Goal: Task Accomplishment & Management: Manage account settings

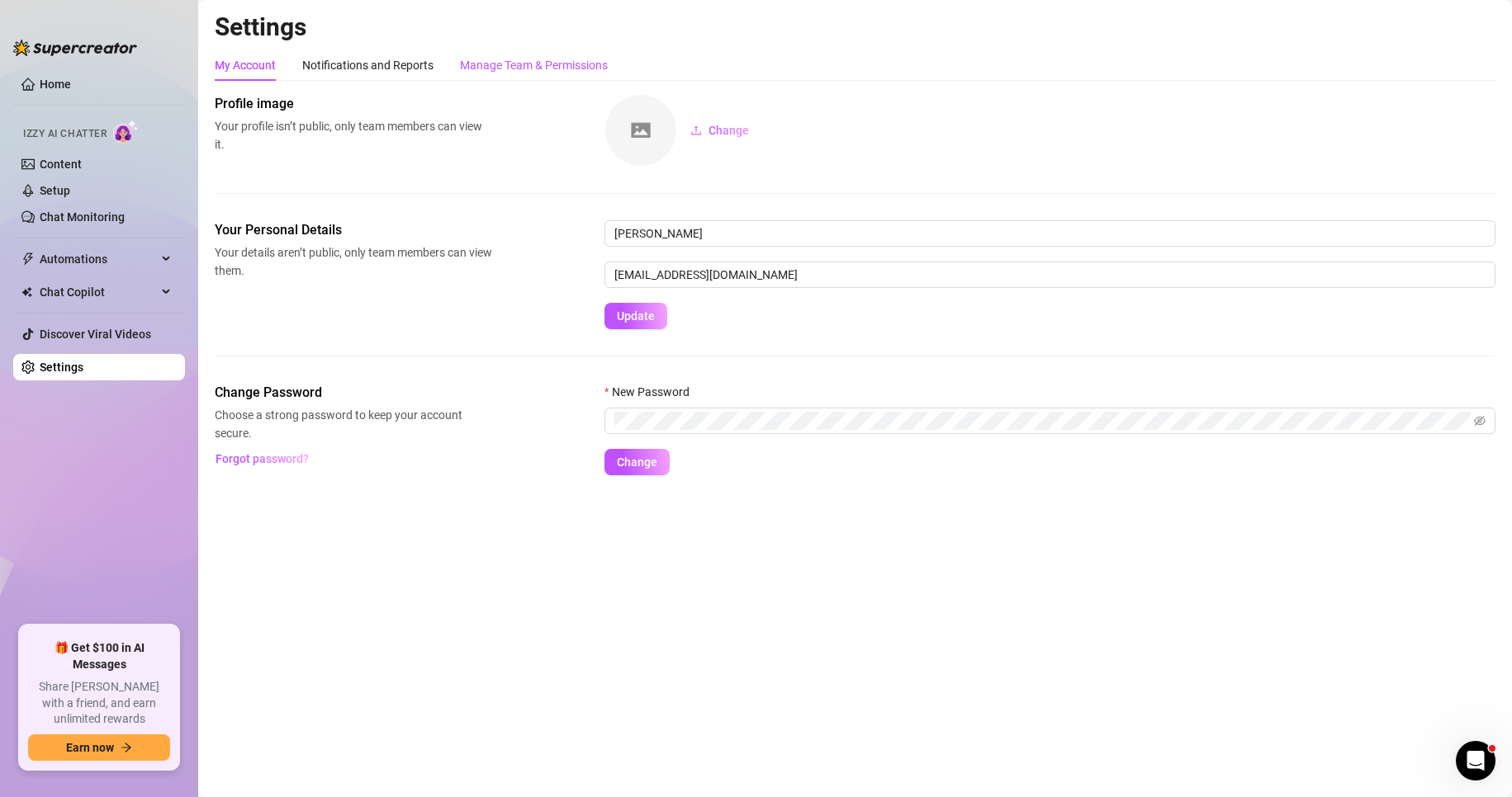
click at [516, 68] on div "Manage Team & Permissions" at bounding box center [534, 65] width 148 height 18
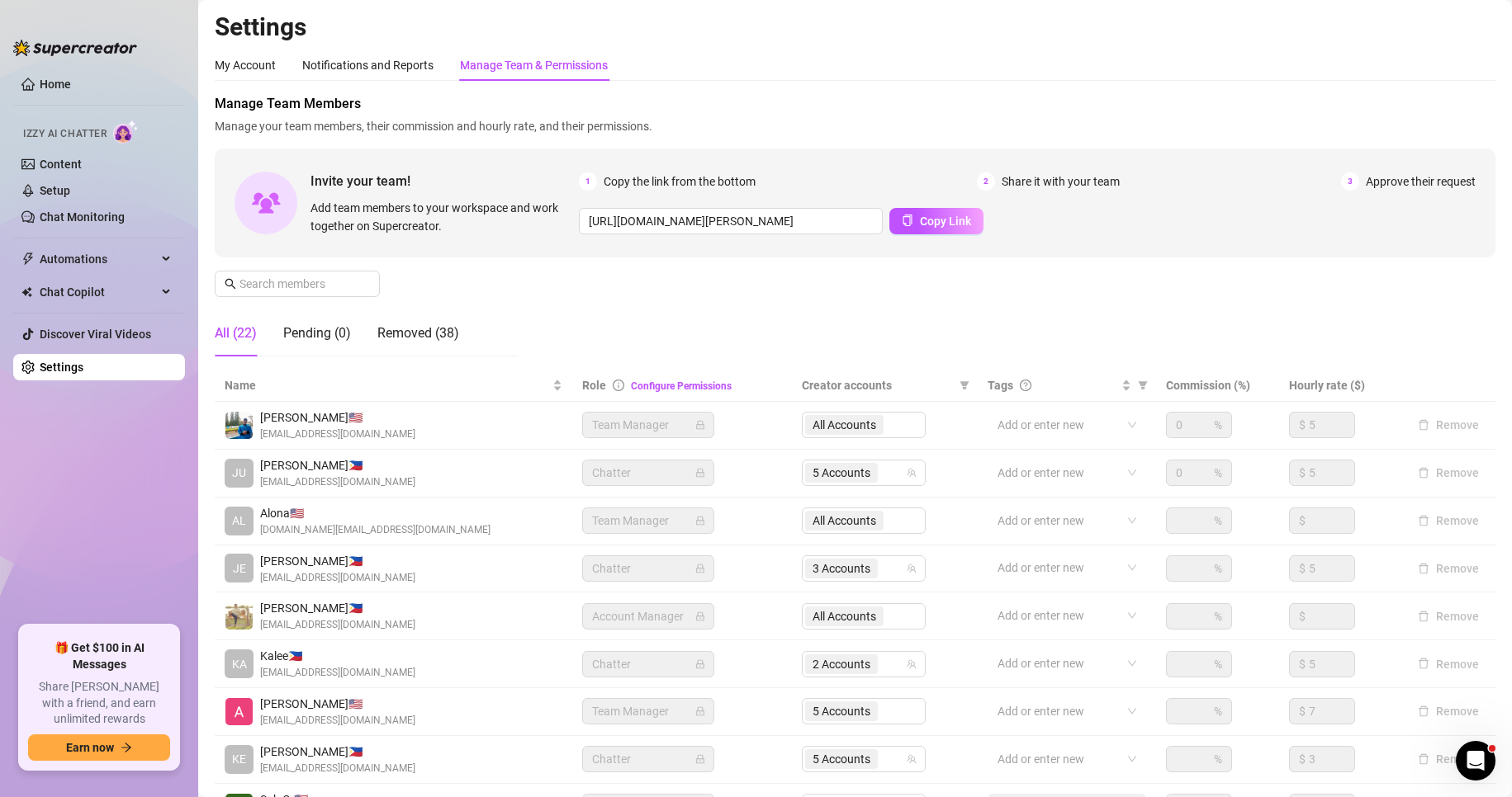
scroll to position [197, 0]
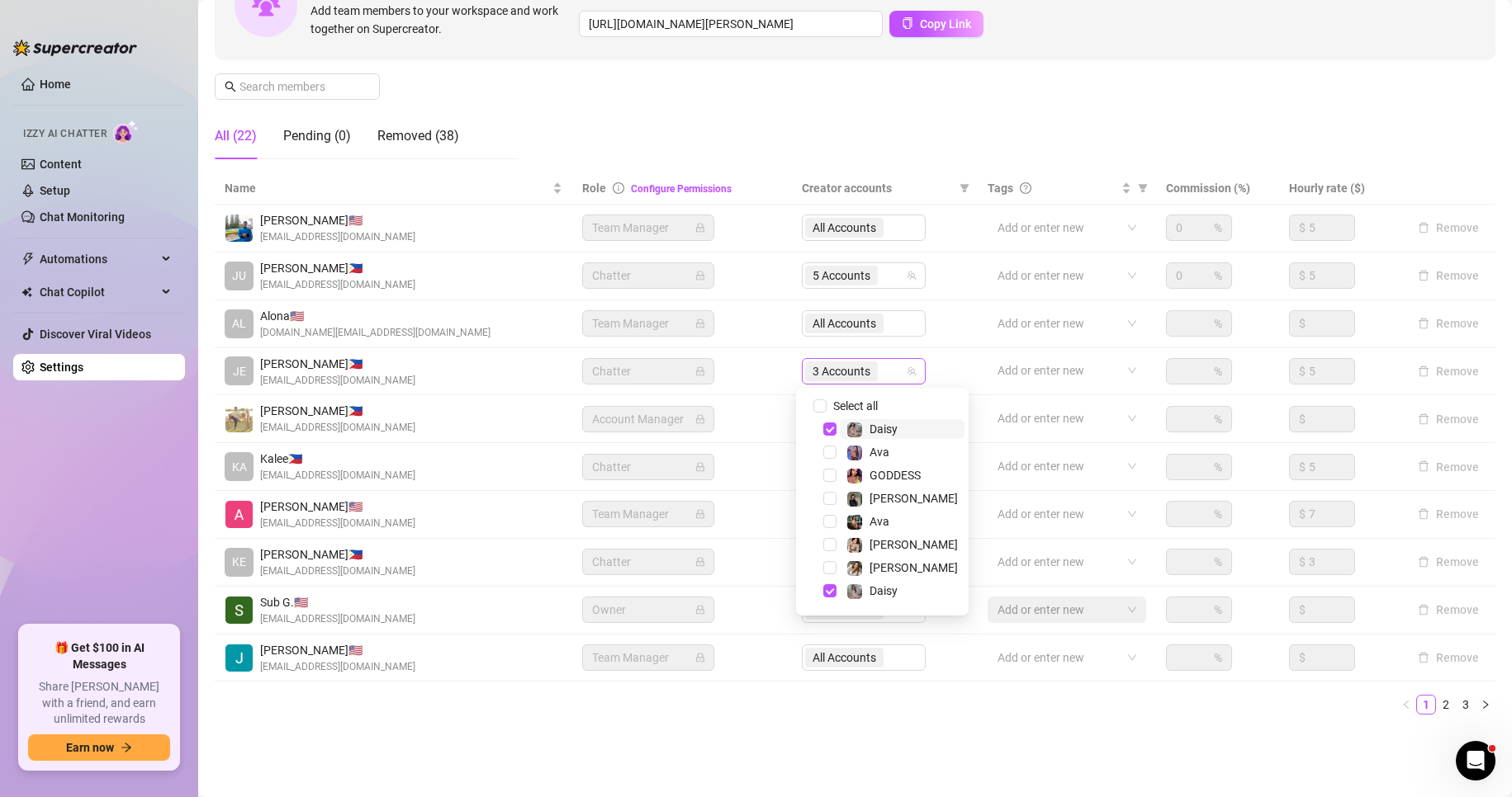
click at [829, 364] on span "3 Accounts" at bounding box center [841, 371] width 57 height 18
click at [826, 588] on span "Select tree node" at bounding box center [830, 595] width 14 height 14
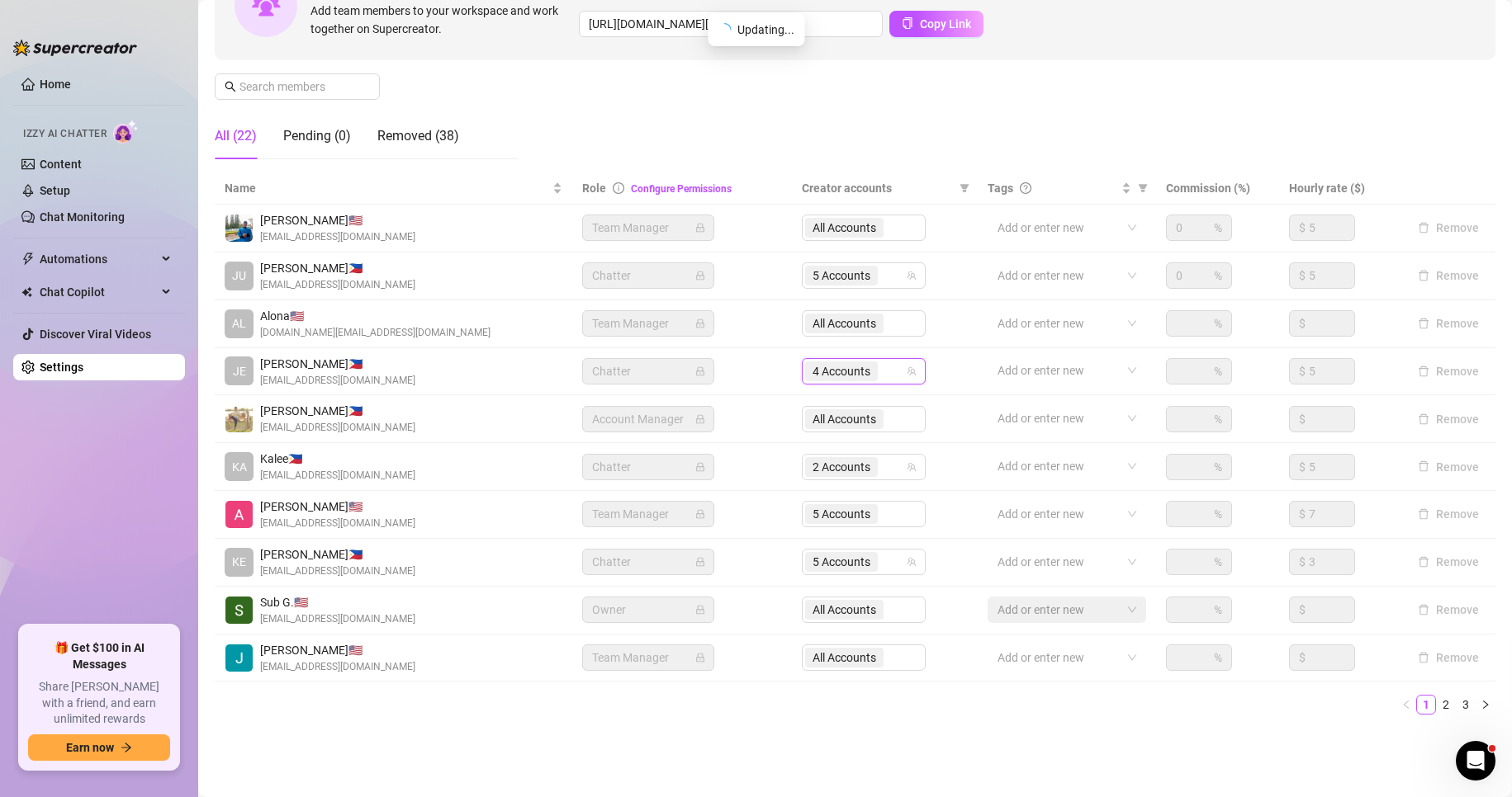
drag, startPoint x: 829, startPoint y: 460, endPoint x: 844, endPoint y: 327, distance: 133.8
click at [844, 327] on body "Home Izzy AI Chatter Content Setup Chat Monitoring Automations Chat Copilot Dis…" at bounding box center [756, 398] width 1512 height 797
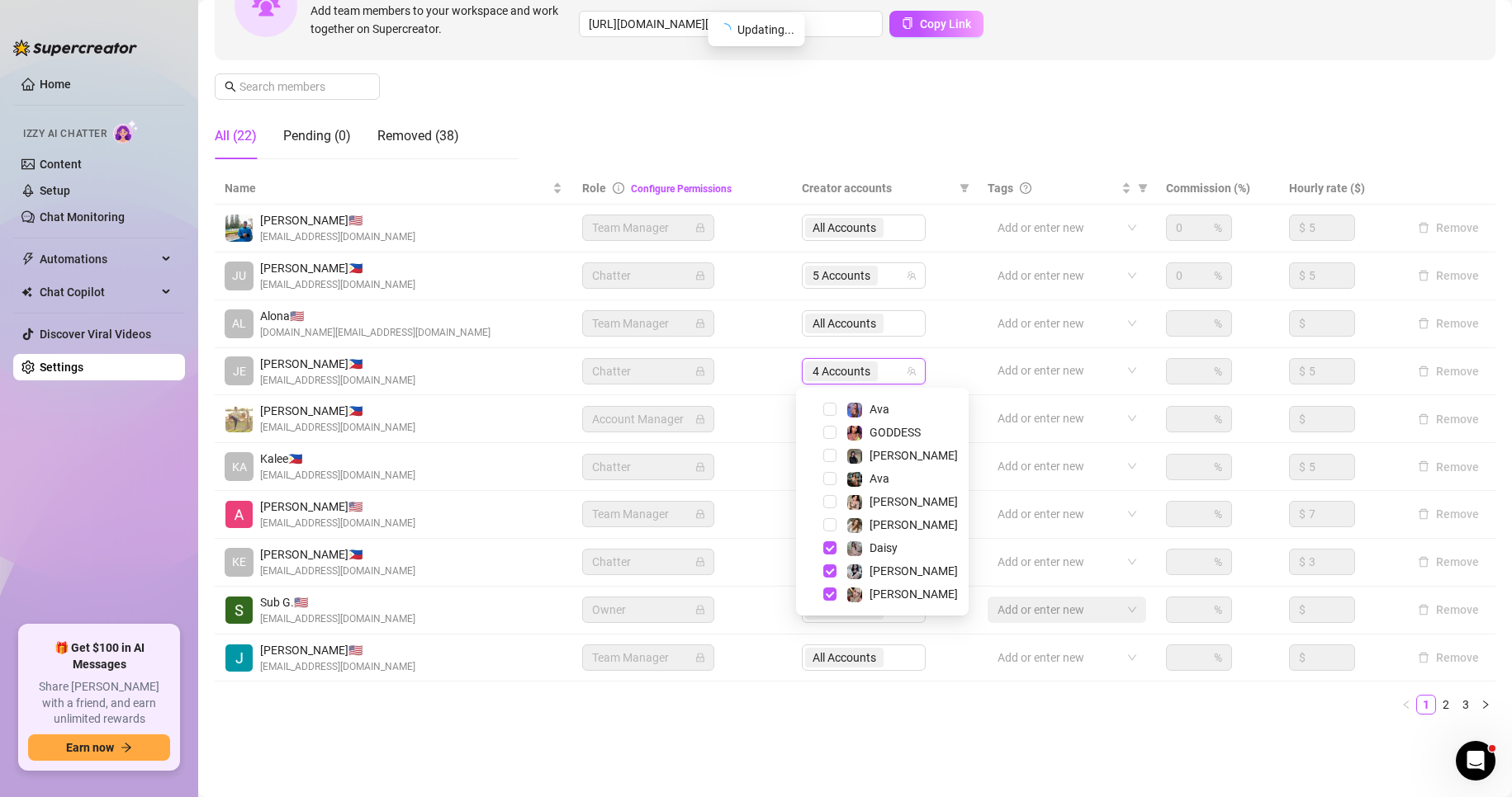
scroll to position [23, 0]
click at [843, 359] on div "4 Accounts" at bounding box center [863, 371] width 123 height 26
click at [831, 479] on span "Select tree node" at bounding box center [830, 475] width 14 height 14
click at [831, 405] on span "Select tree node" at bounding box center [830, 406] width 14 height 14
click at [827, 568] on span "Select tree node" at bounding box center [830, 568] width 14 height 14
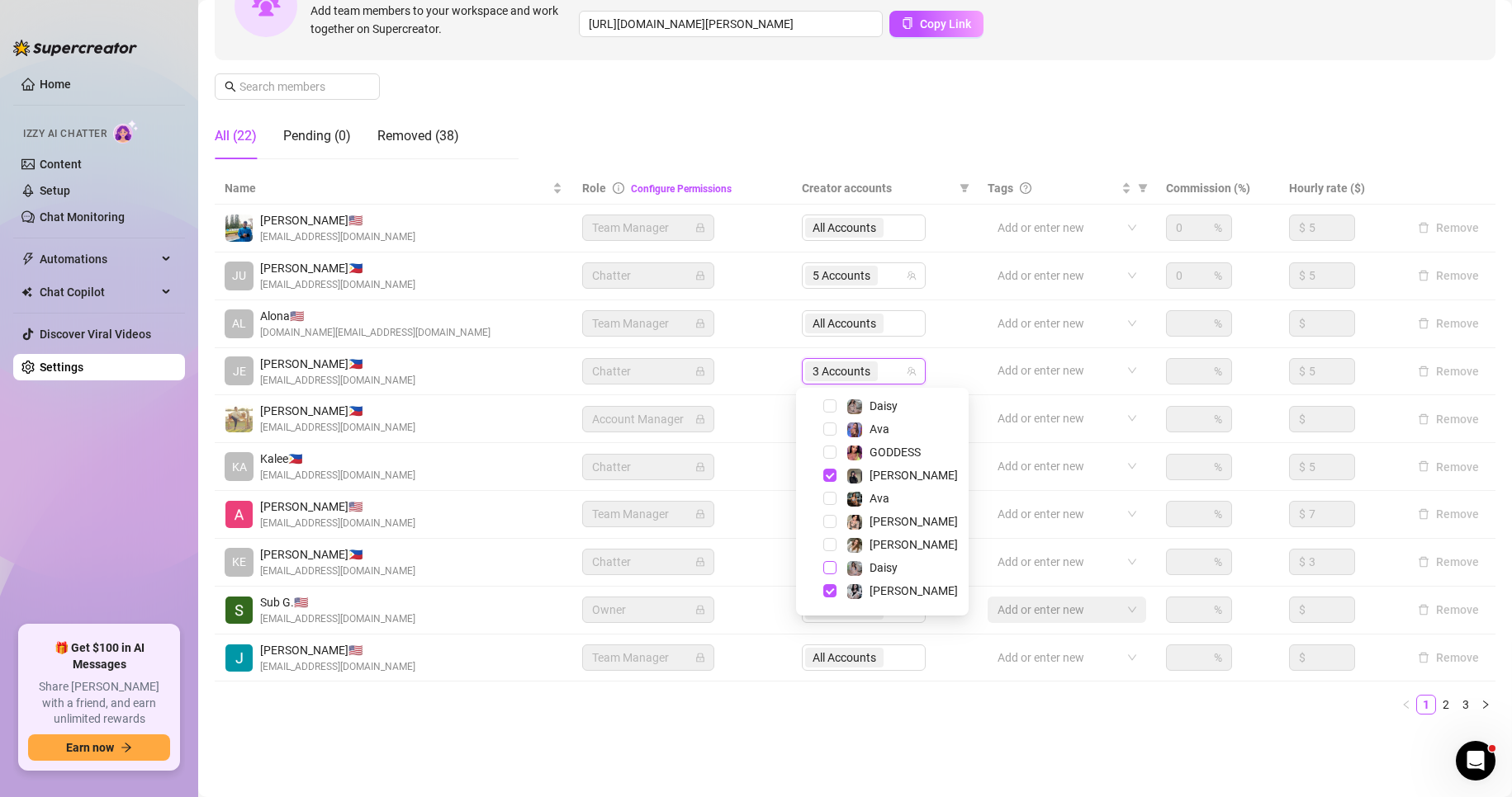
scroll to position [43, 0]
click at [827, 568] on span "Select tree node" at bounding box center [830, 572] width 14 height 14
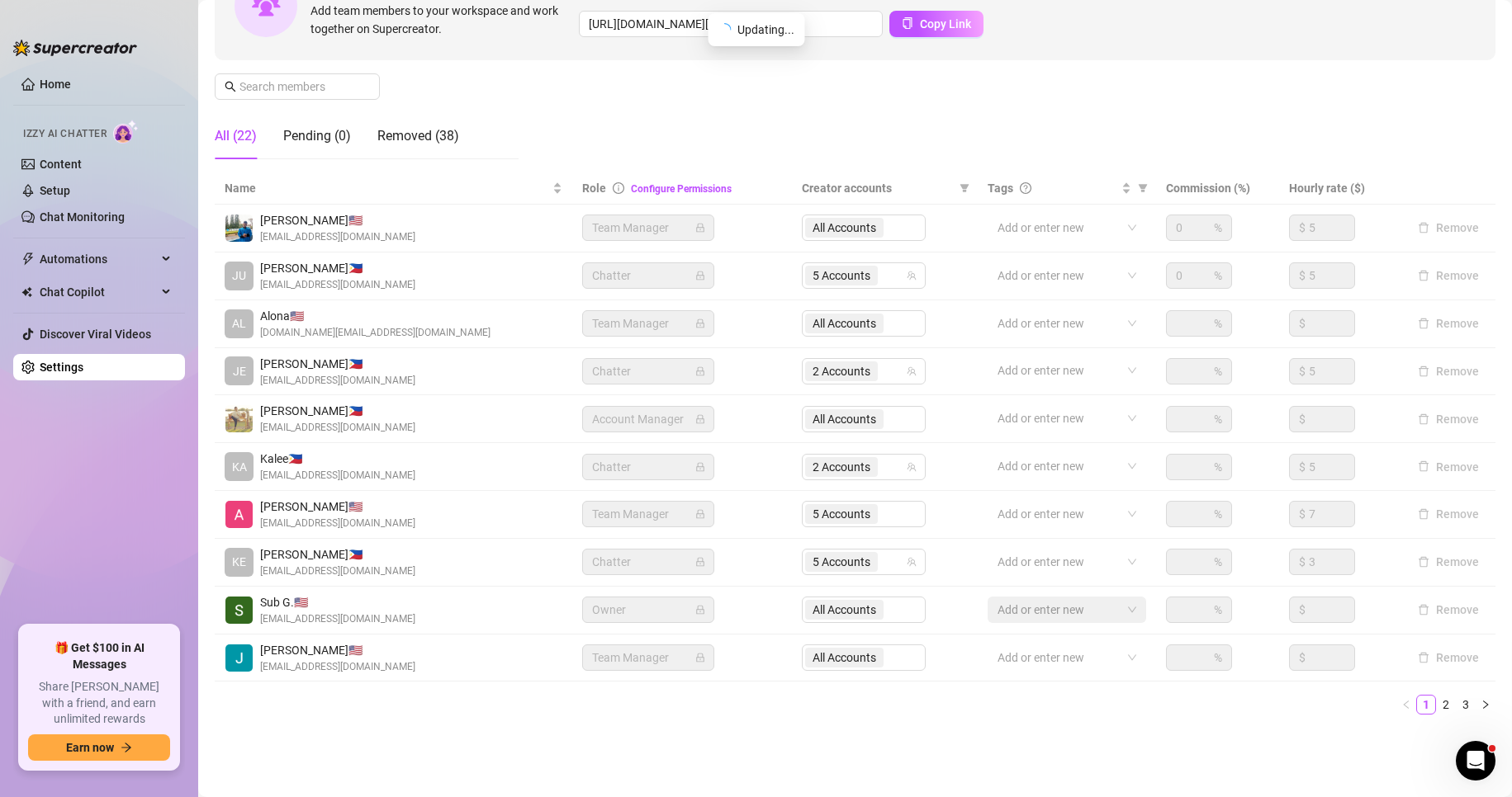
click at [1005, 739] on div "Settings My Account Notifications and Reports Manage Team & Permissions Profile…" at bounding box center [855, 281] width 1281 height 933
click at [1457, 706] on link "3" at bounding box center [1465, 705] width 18 height 18
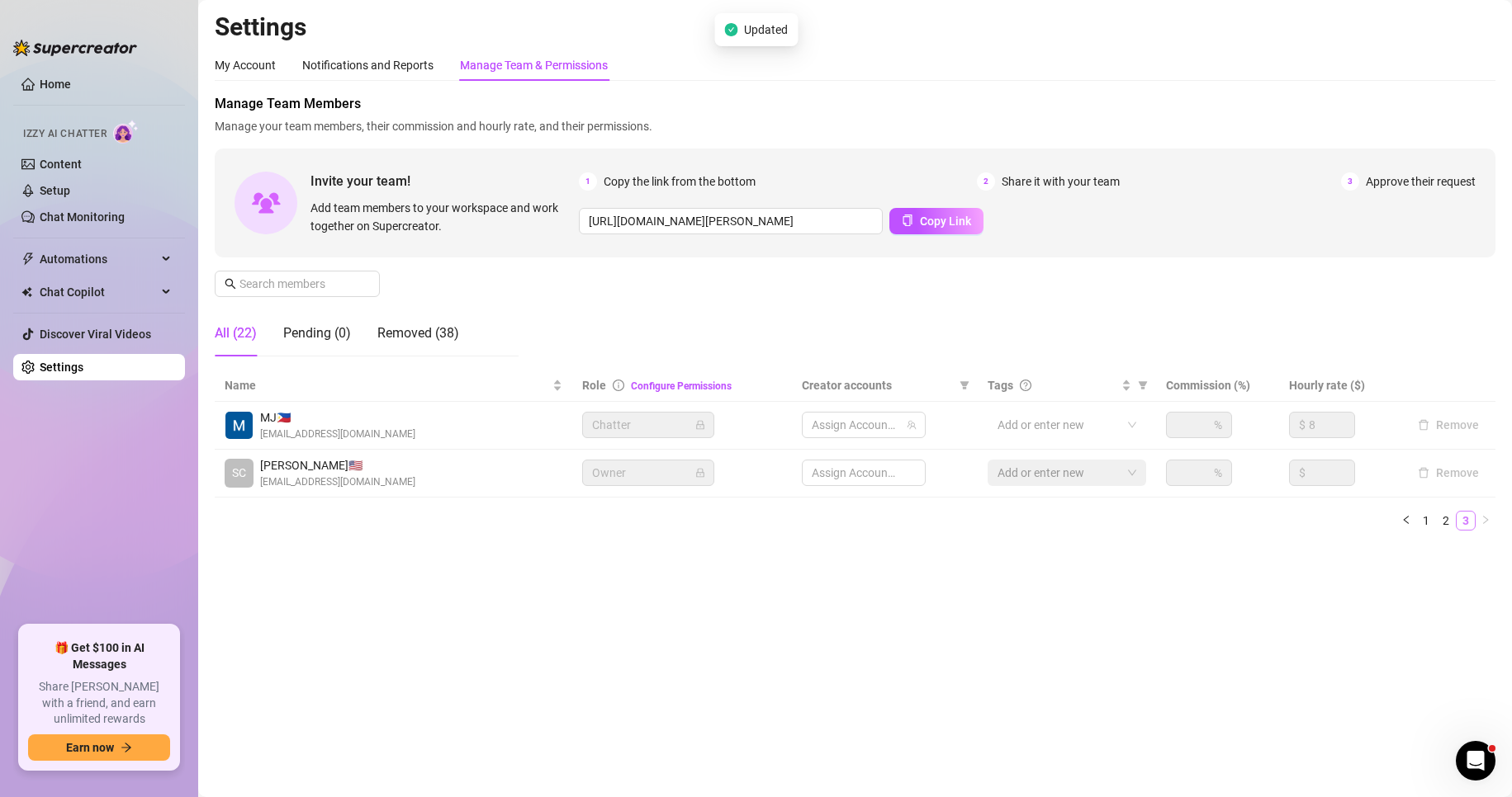
scroll to position [0, 0]
click at [1445, 523] on link "2" at bounding box center [1446, 521] width 18 height 18
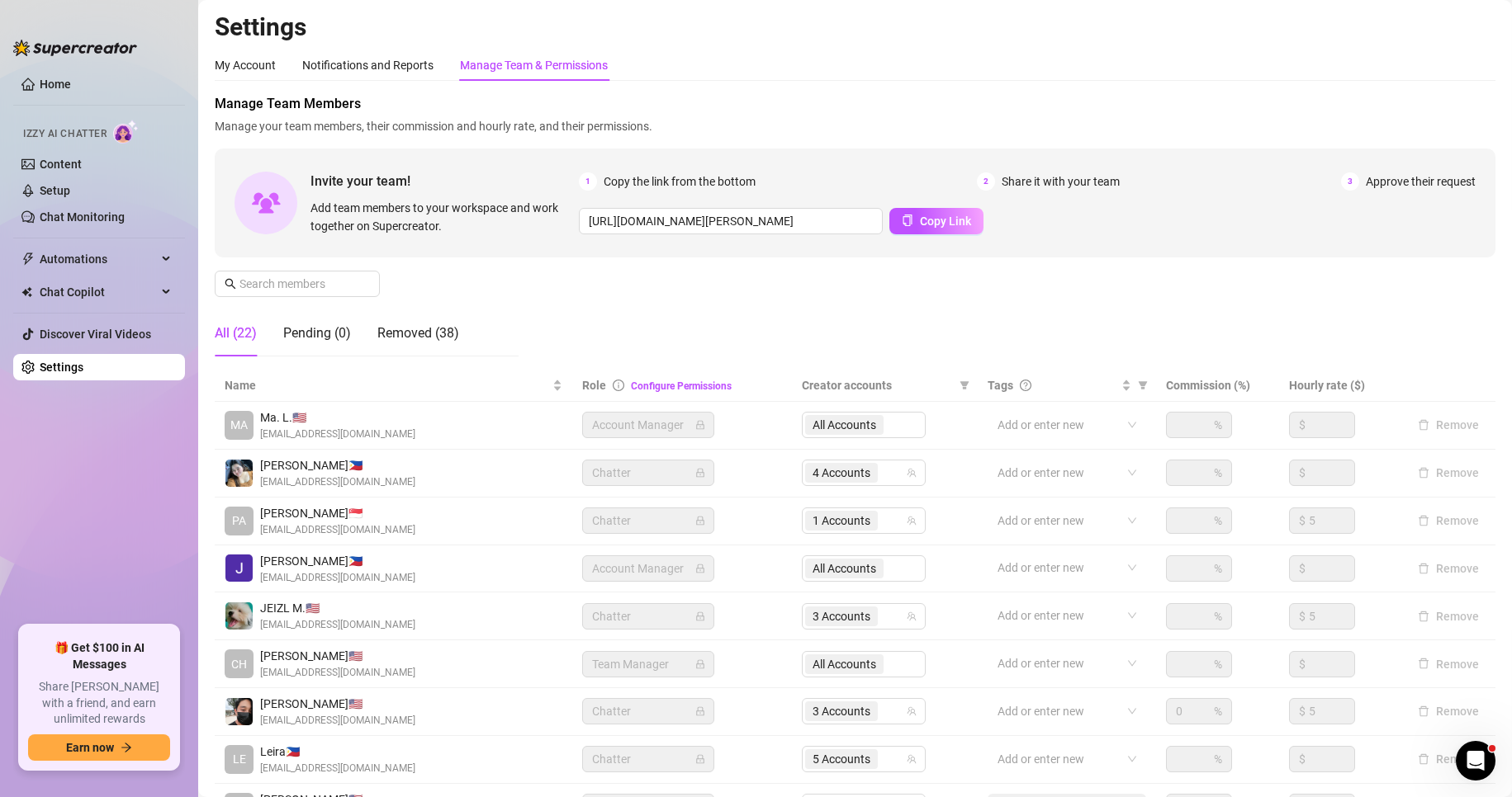
scroll to position [197, 0]
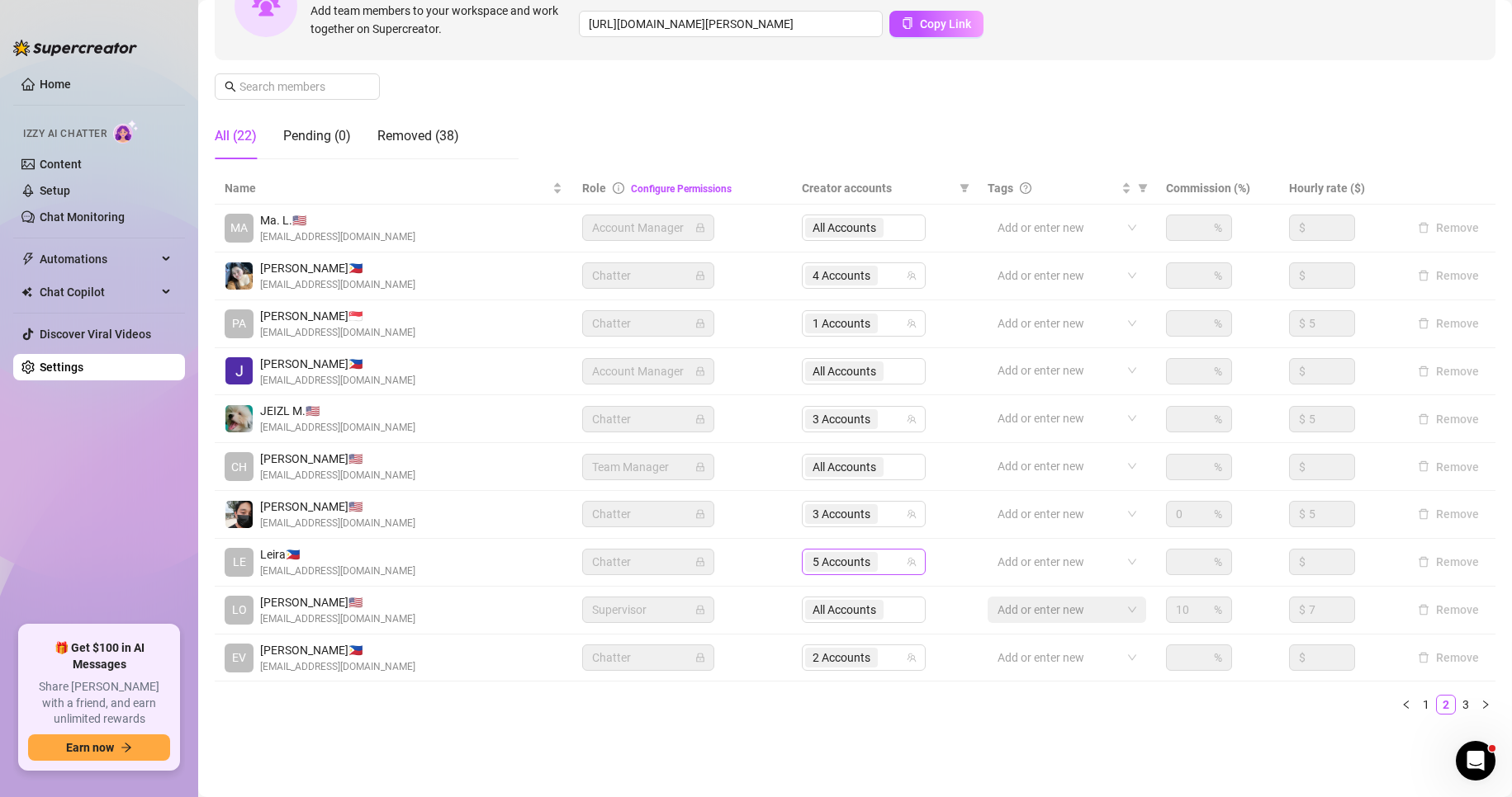
click at [839, 564] on span "5 Accounts" at bounding box center [841, 562] width 57 height 18
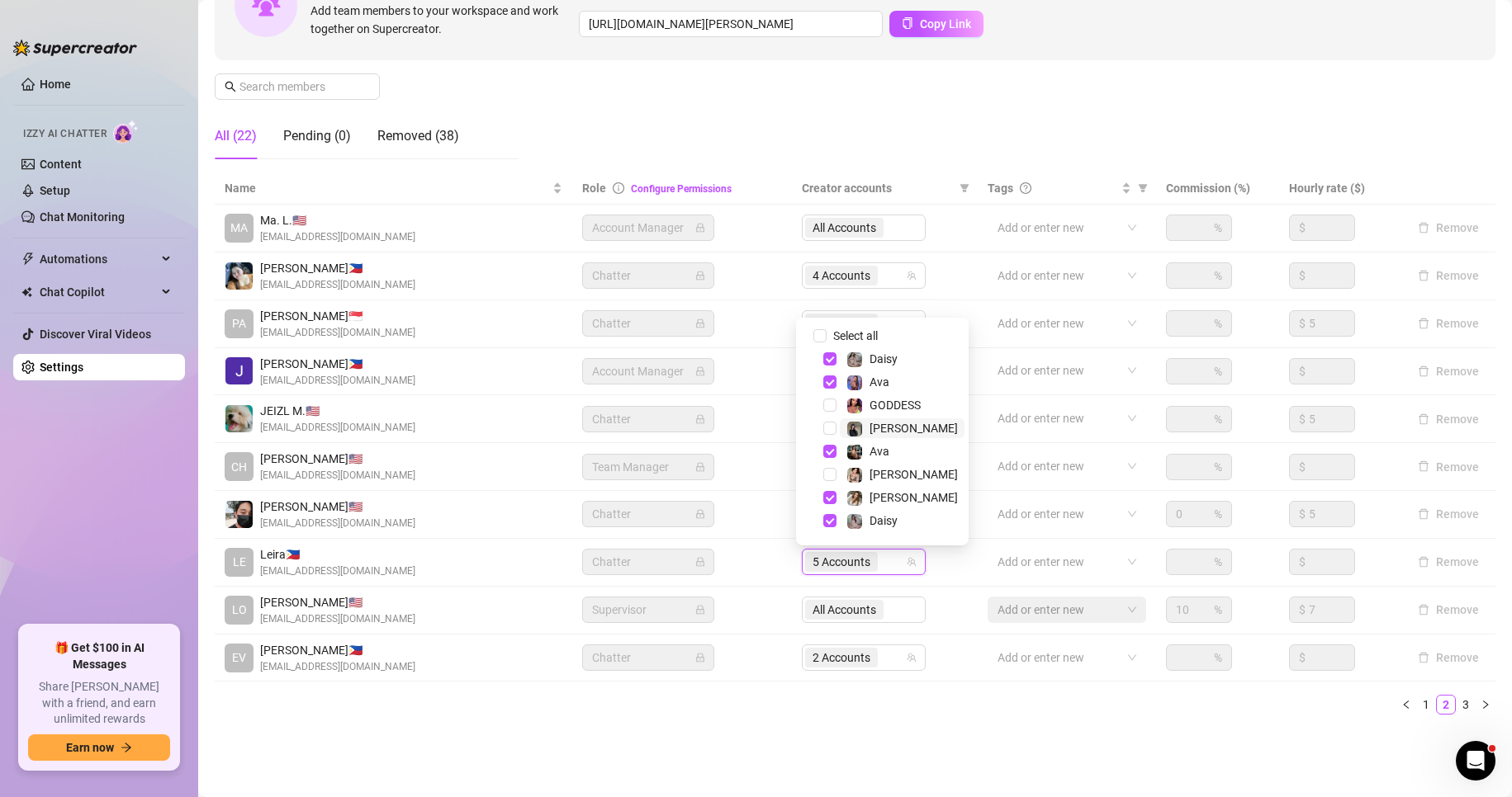
scroll to position [43, 0]
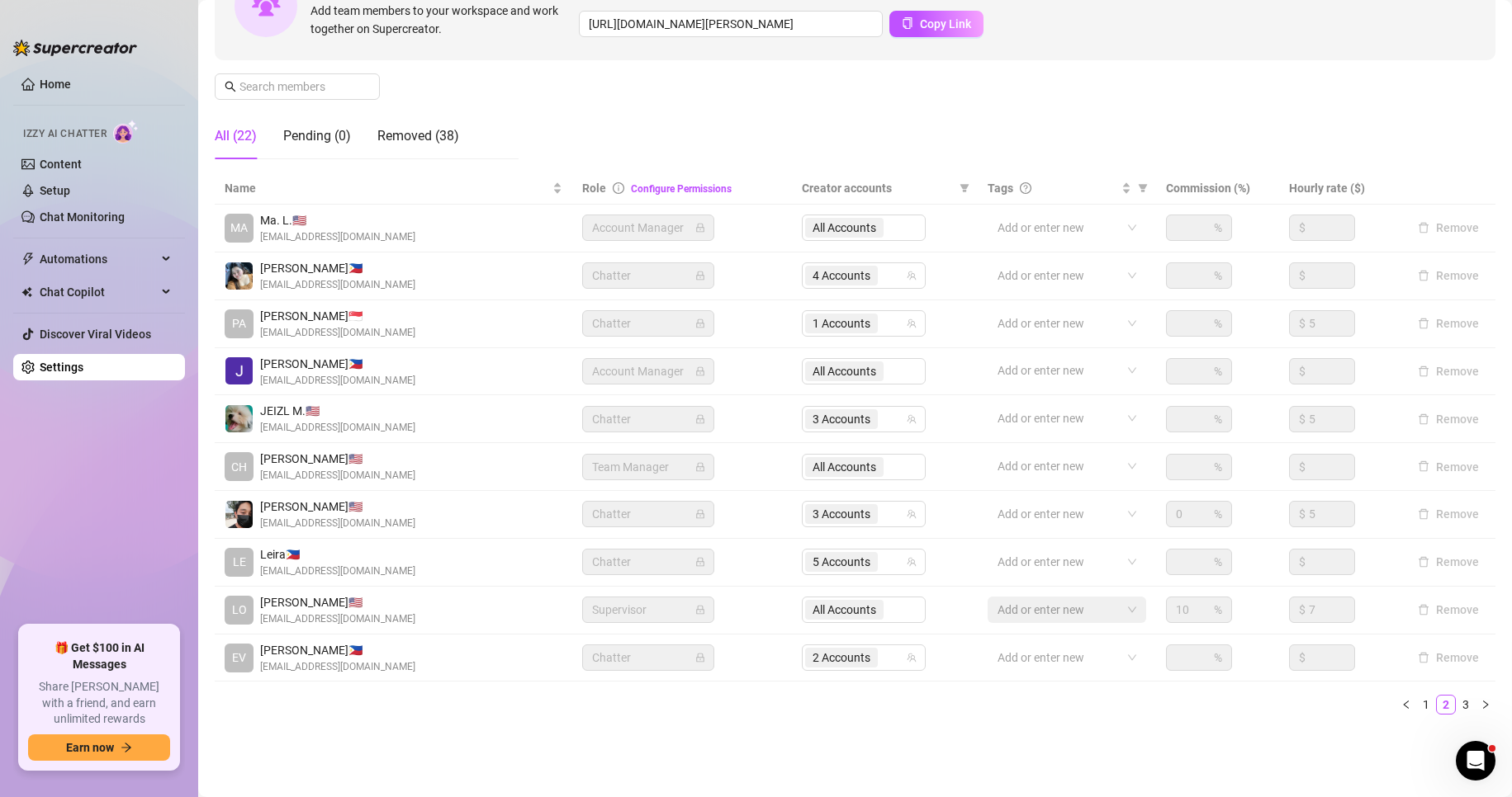
click at [1059, 750] on main "Settings My Account Notifications and Reports Manage Team & Permissions Profile…" at bounding box center [855, 299] width 1314 height 994
click at [1417, 704] on link "1" at bounding box center [1425, 705] width 18 height 18
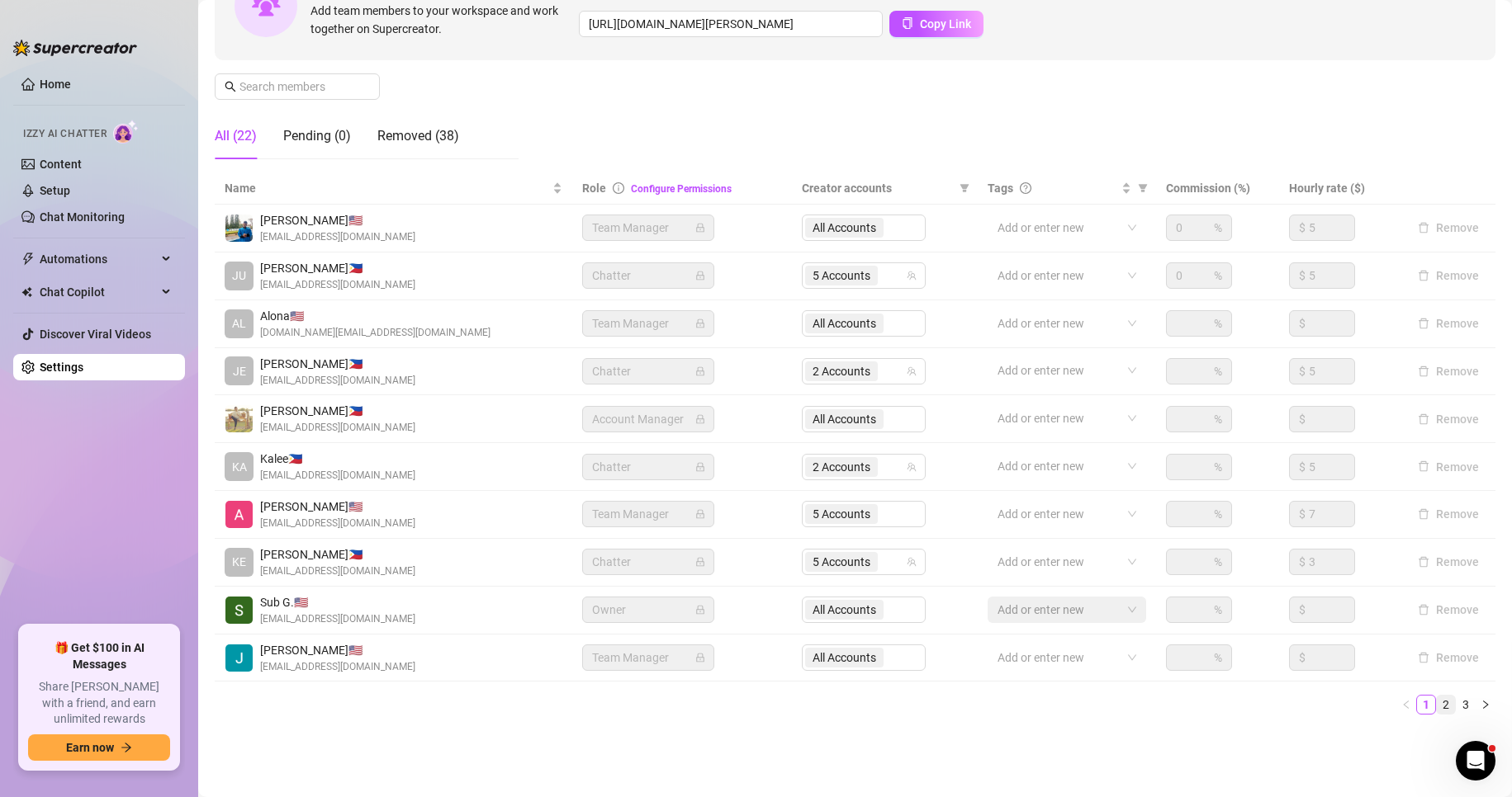
click at [1437, 710] on link "2" at bounding box center [1446, 705] width 18 height 18
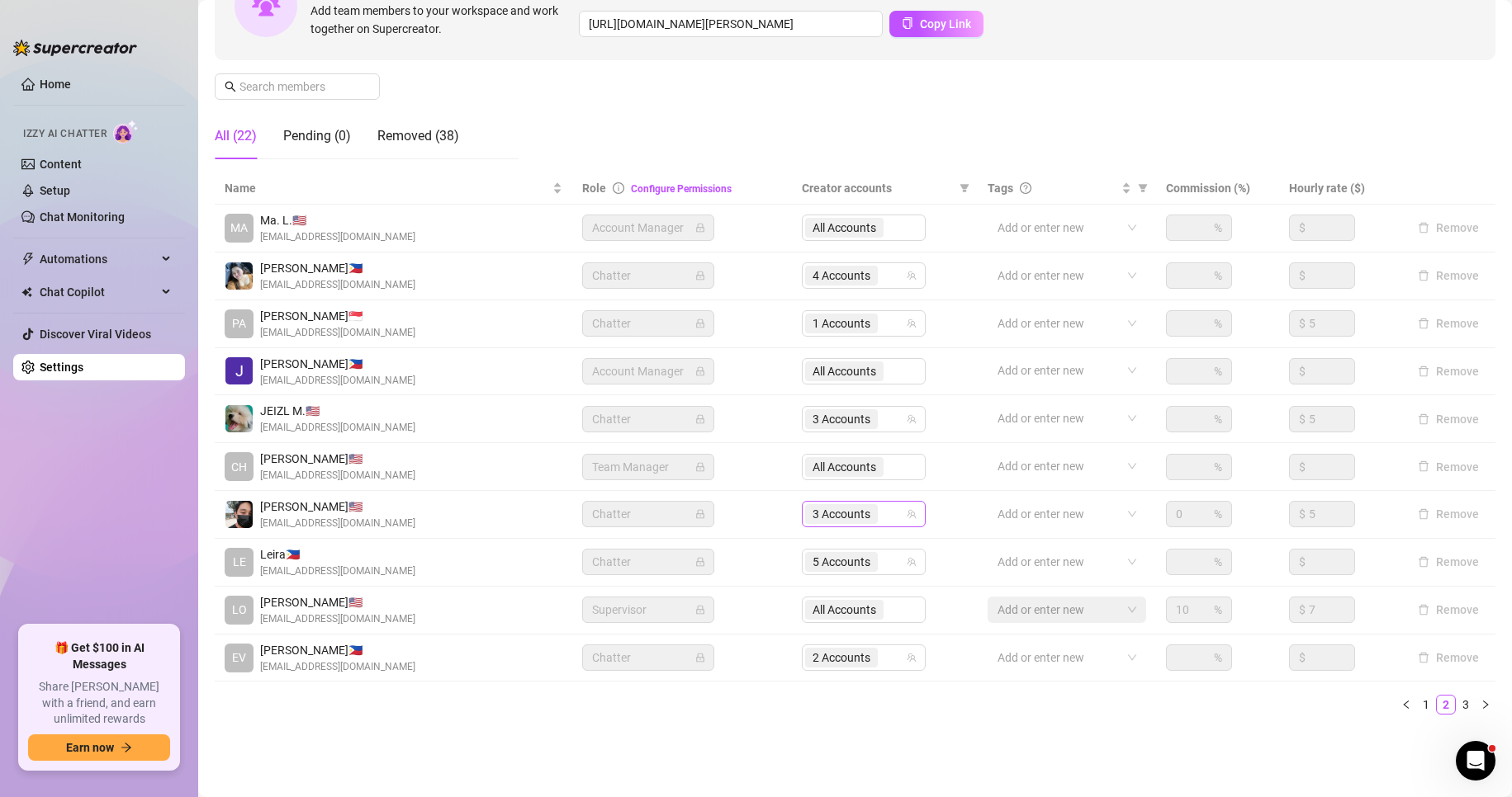
click at [841, 510] on span "3 Accounts" at bounding box center [841, 514] width 57 height 18
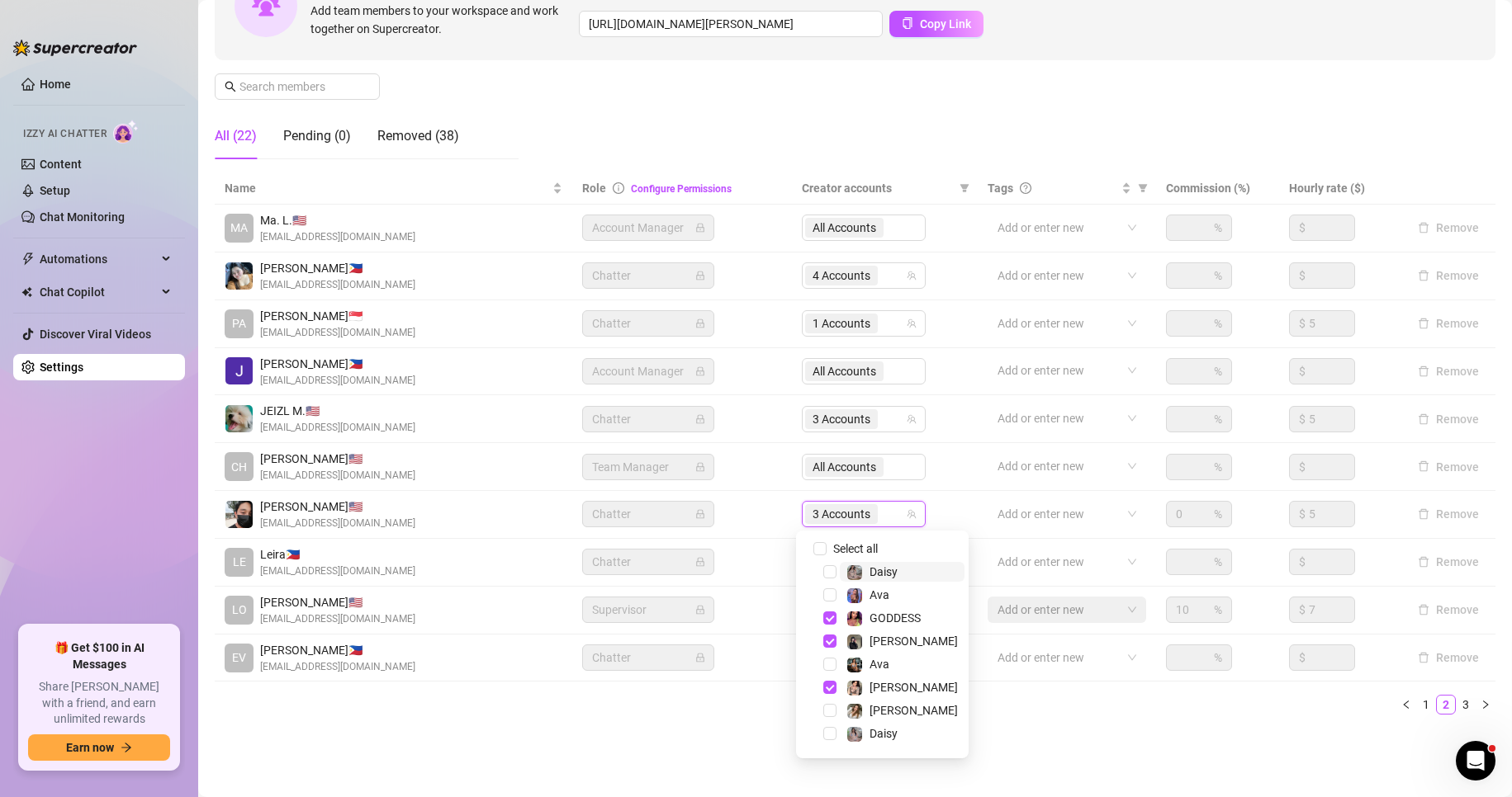
click at [850, 520] on span "3 Accounts" at bounding box center [841, 514] width 57 height 18
click at [825, 600] on span "Select tree node" at bounding box center [830, 599] width 14 height 14
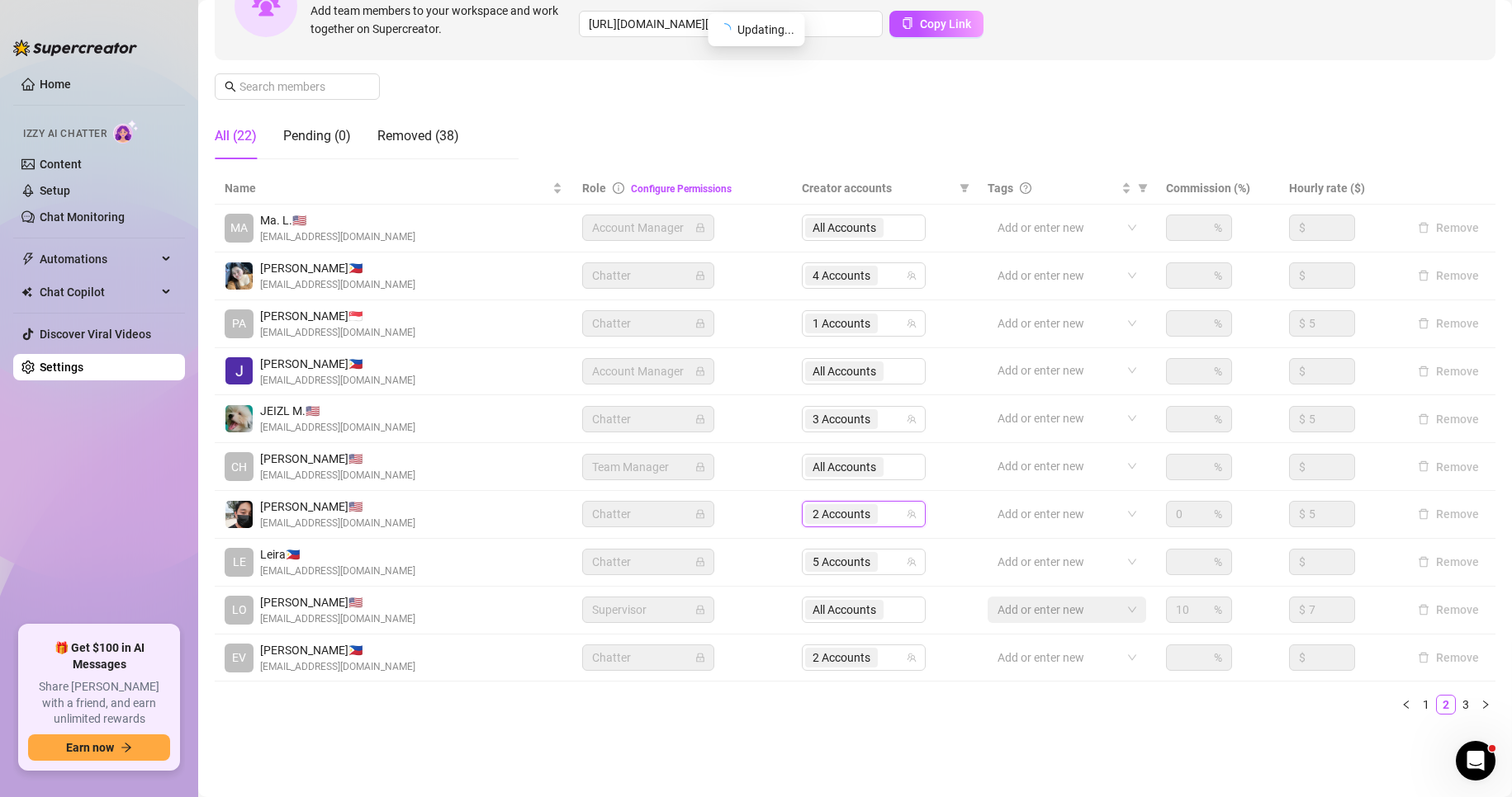
click at [724, 689] on div "Name Role Configure Permissions Creator accounts Tags Commission (%) Hourly rat…" at bounding box center [855, 443] width 1281 height 542
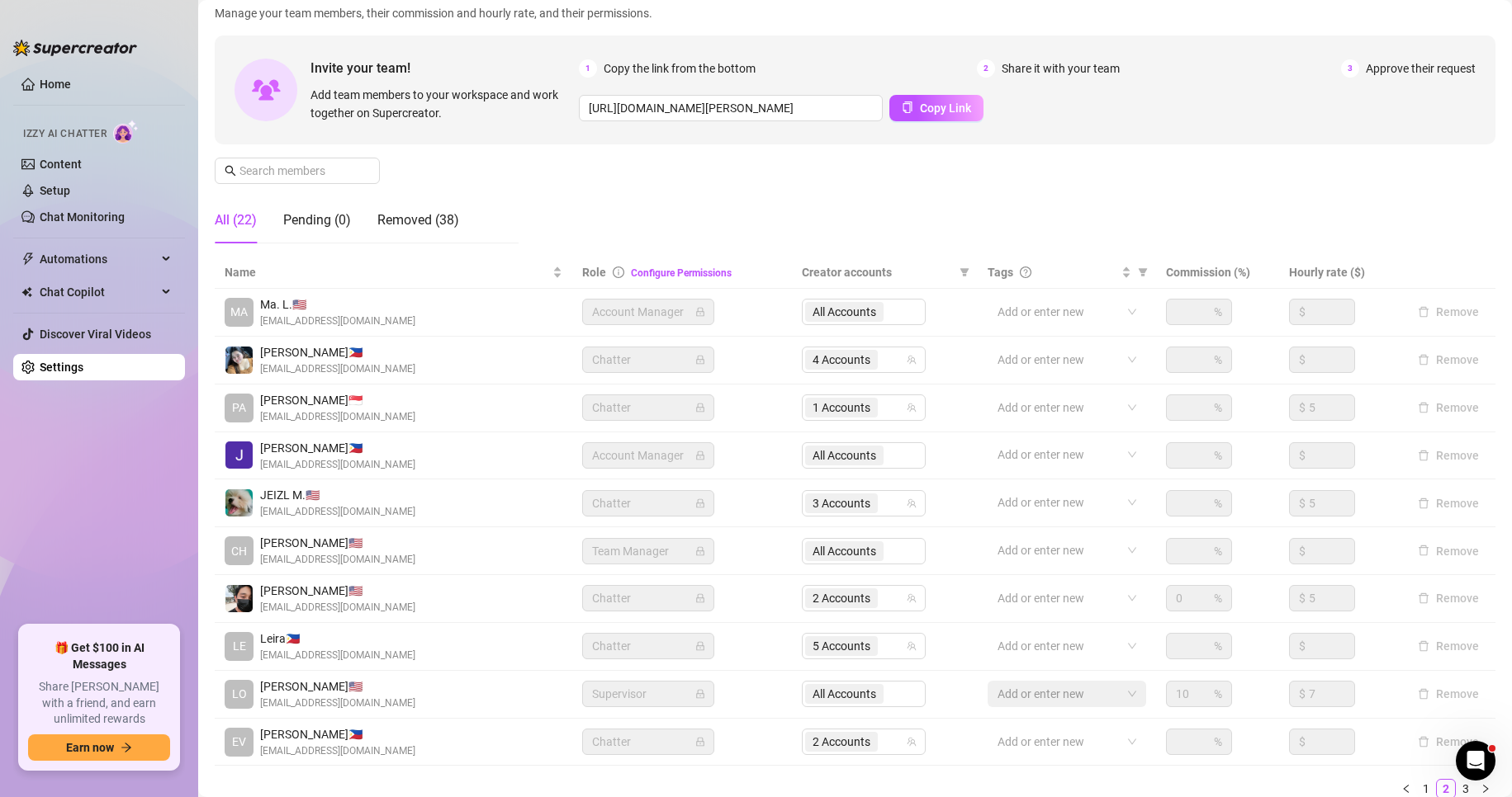
scroll to position [197, 0]
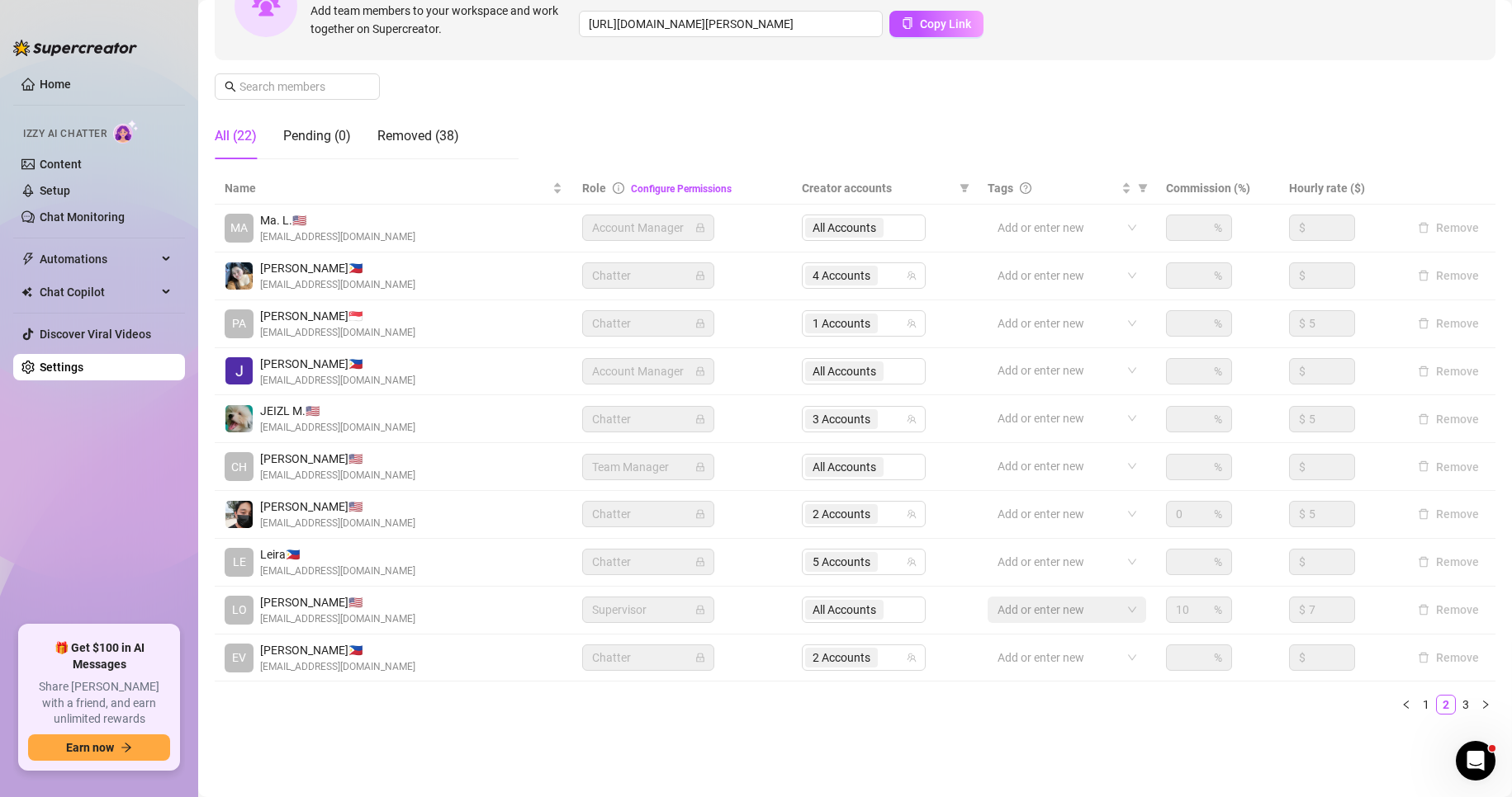
click at [515, 736] on div "Settings My Account Notifications and Reports Manage Team & Permissions Profile…" at bounding box center [855, 281] width 1281 height 933
click at [813, 554] on span "5 Accounts" at bounding box center [841, 562] width 57 height 18
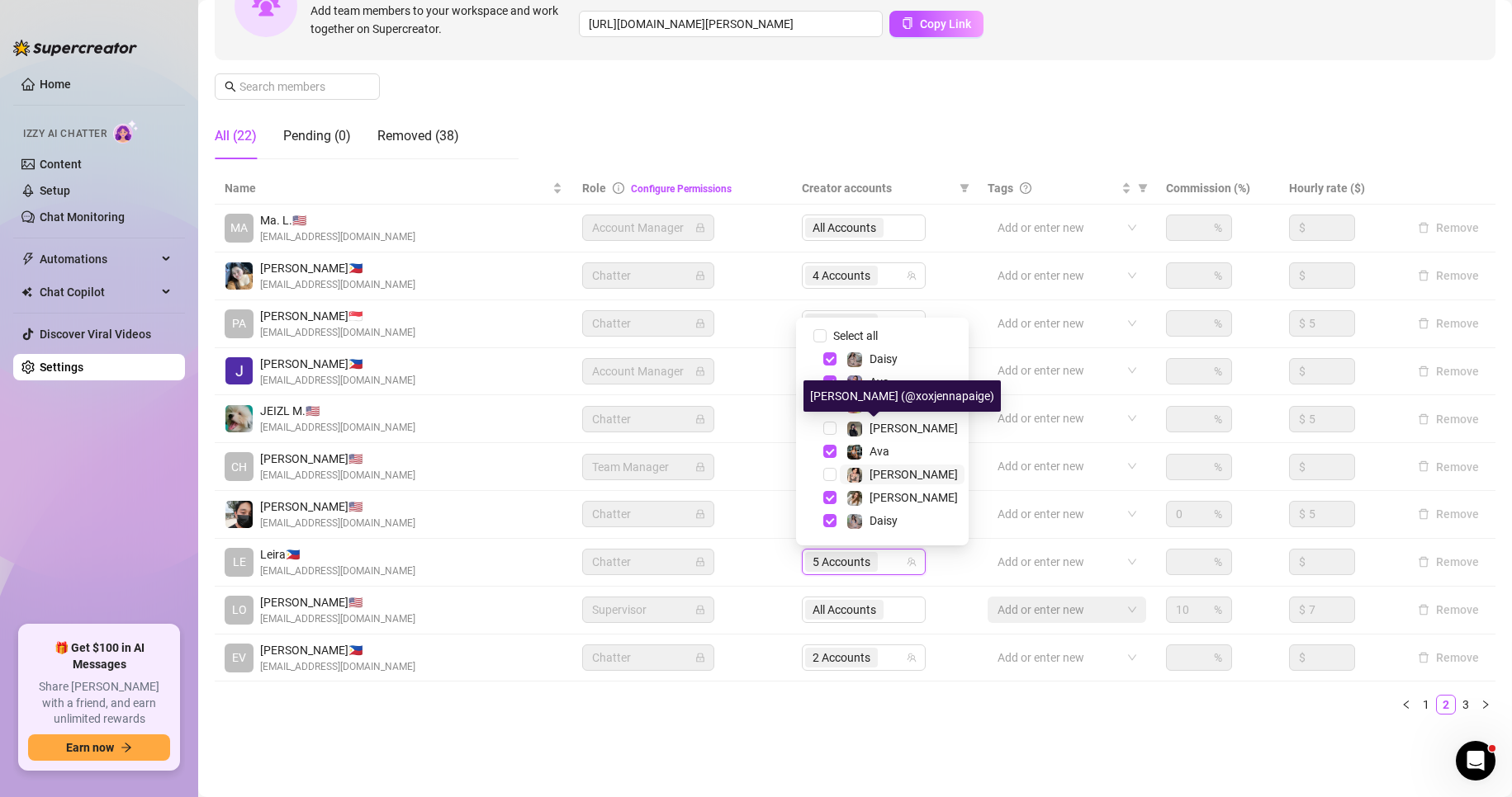
scroll to position [43, 0]
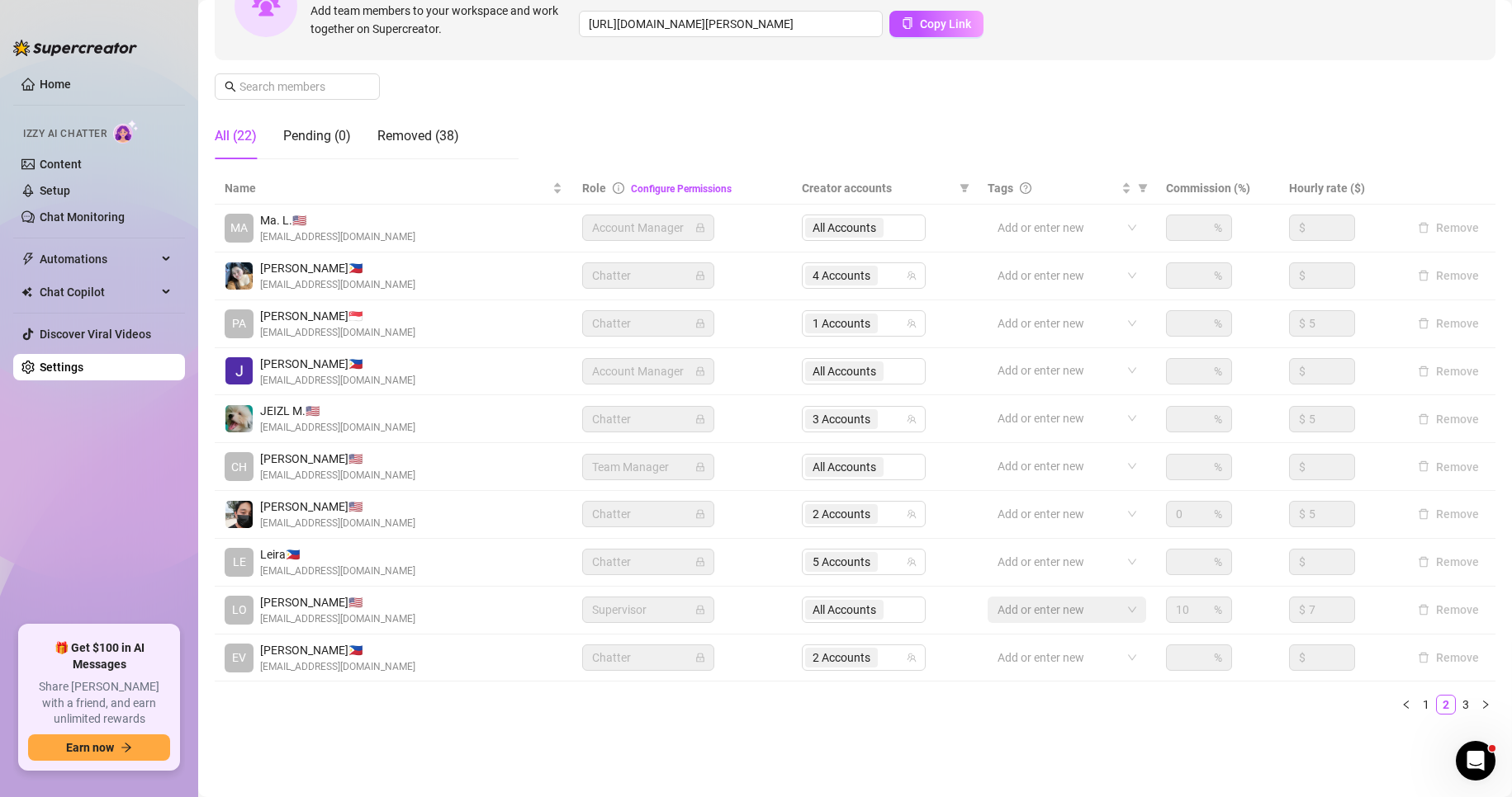
click at [536, 730] on div "Settings My Account Notifications and Reports Manage Team & Permissions Profile…" at bounding box center [855, 281] width 1281 height 933
click at [833, 713] on ul "1 2 3" at bounding box center [855, 705] width 1281 height 19
click at [837, 661] on span "2 Accounts" at bounding box center [841, 658] width 57 height 18
click at [721, 712] on ul "1 2 3" at bounding box center [855, 705] width 1281 height 19
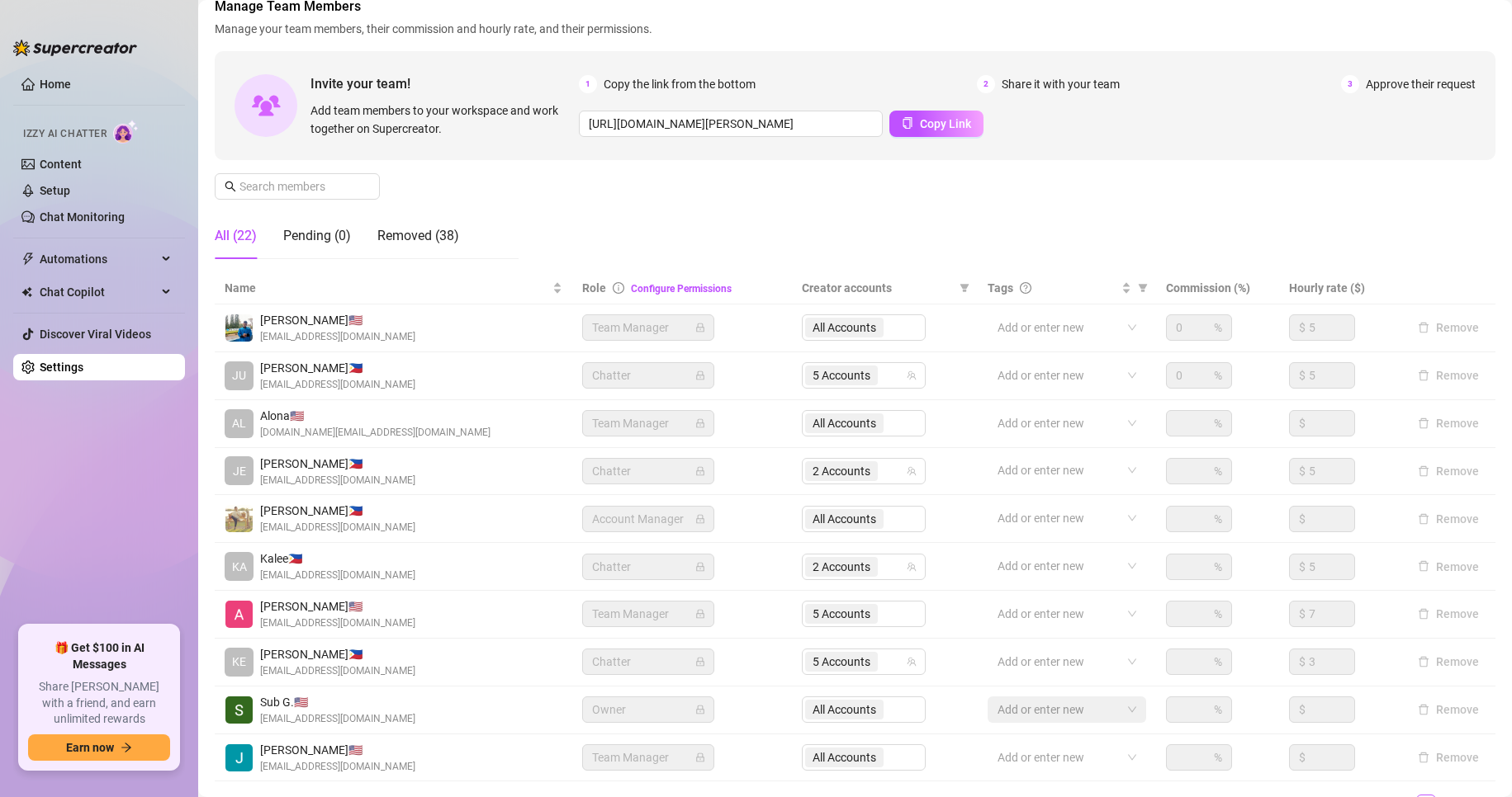
scroll to position [197, 0]
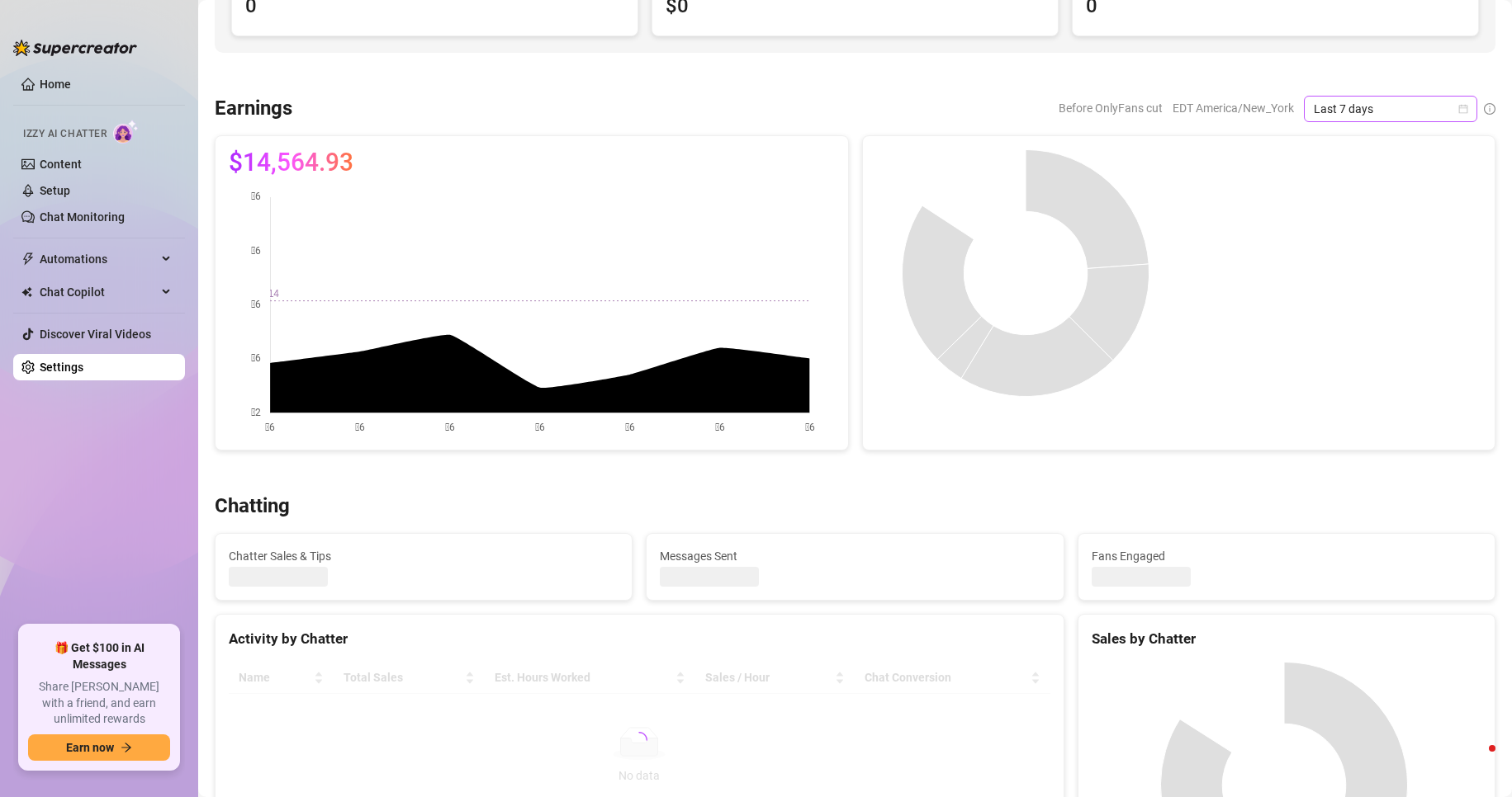
click at [1378, 106] on span "Last 7 days" at bounding box center [1390, 108] width 154 height 24
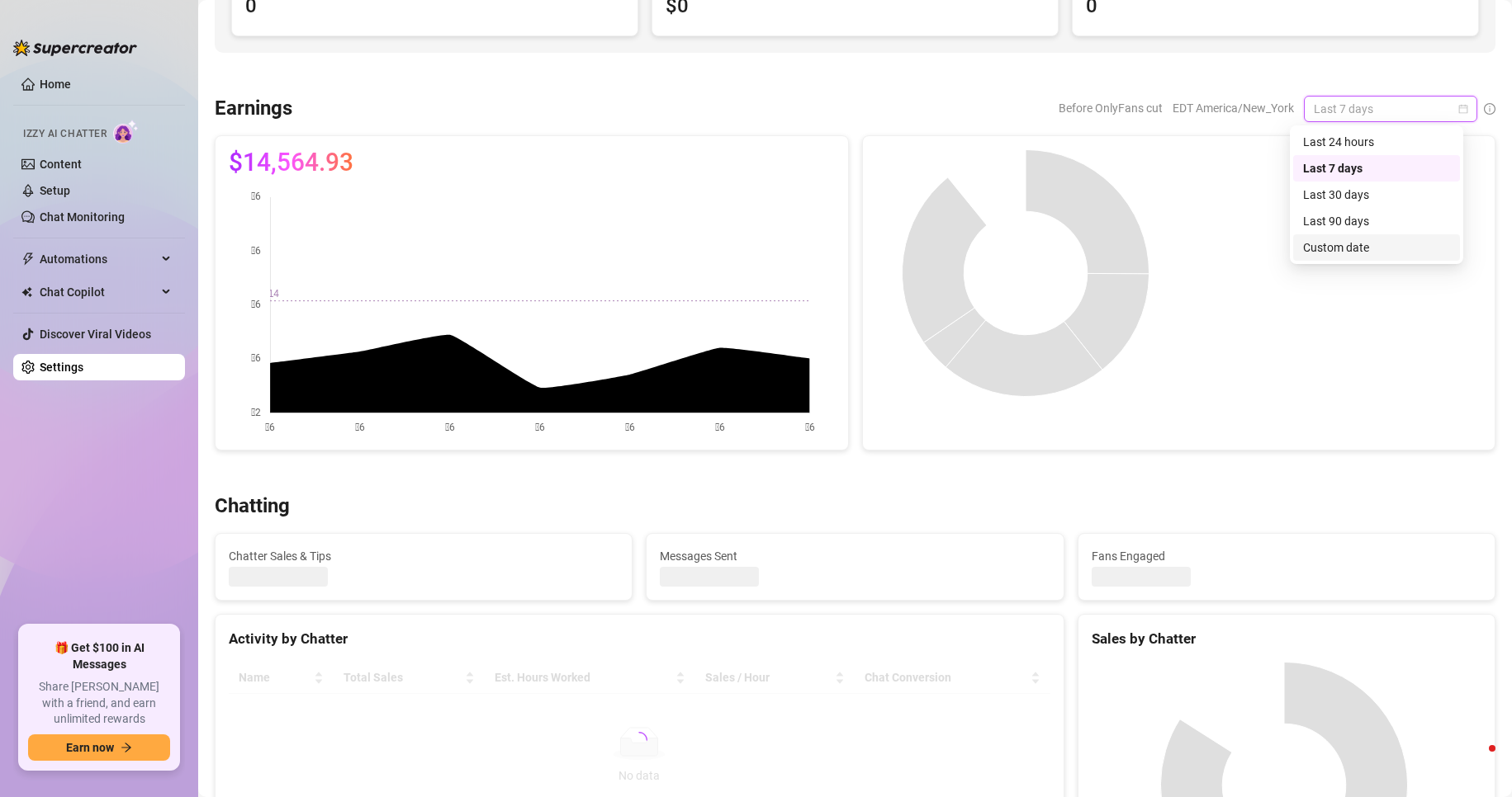
click at [1370, 243] on div "Custom date" at bounding box center [1376, 247] width 147 height 18
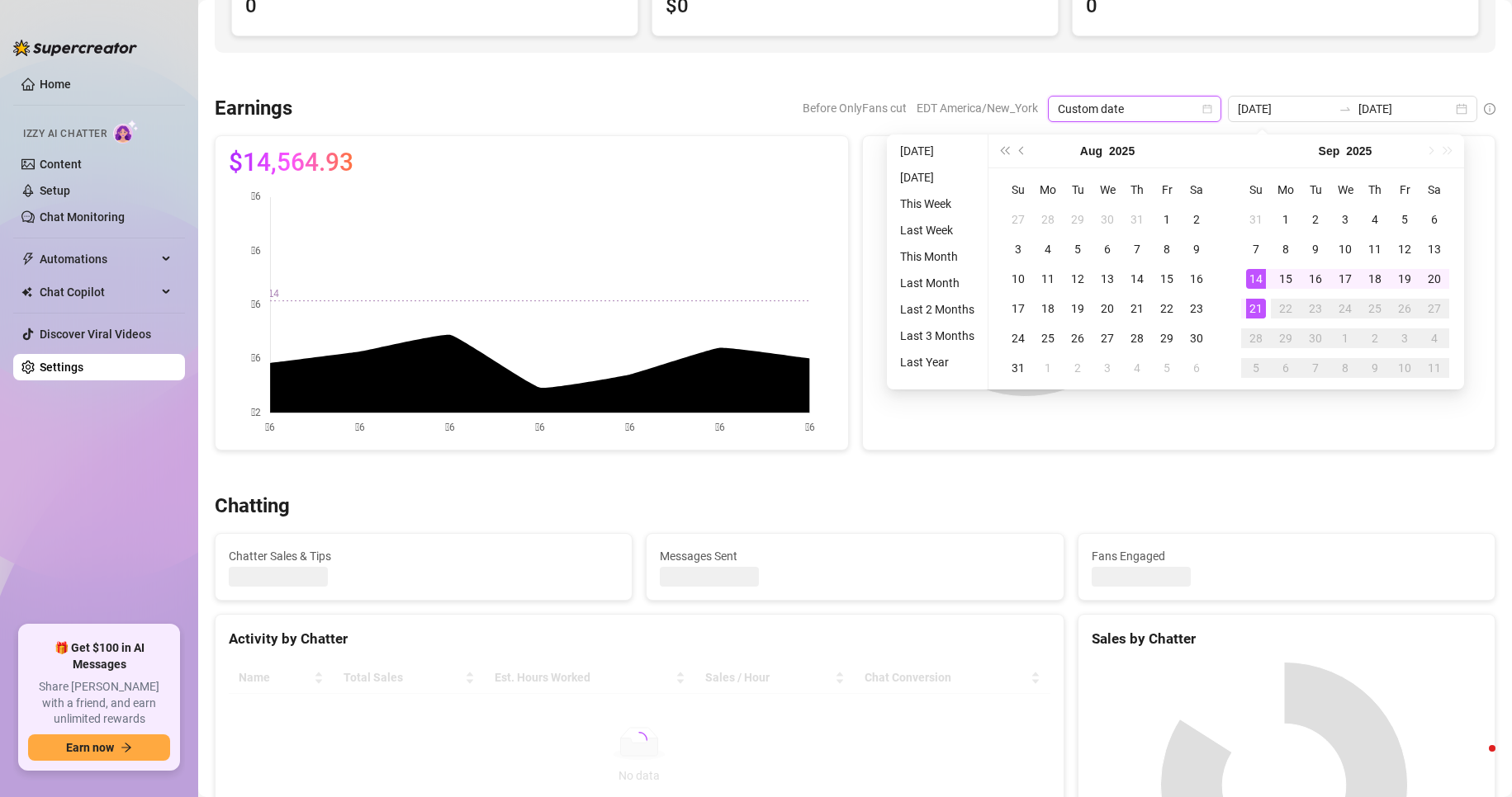
type input "[DATE]"
click at [1262, 305] on div "21" at bounding box center [1256, 308] width 19 height 19
click at [1262, 305] on div at bounding box center [1330, 273] width 303 height 248
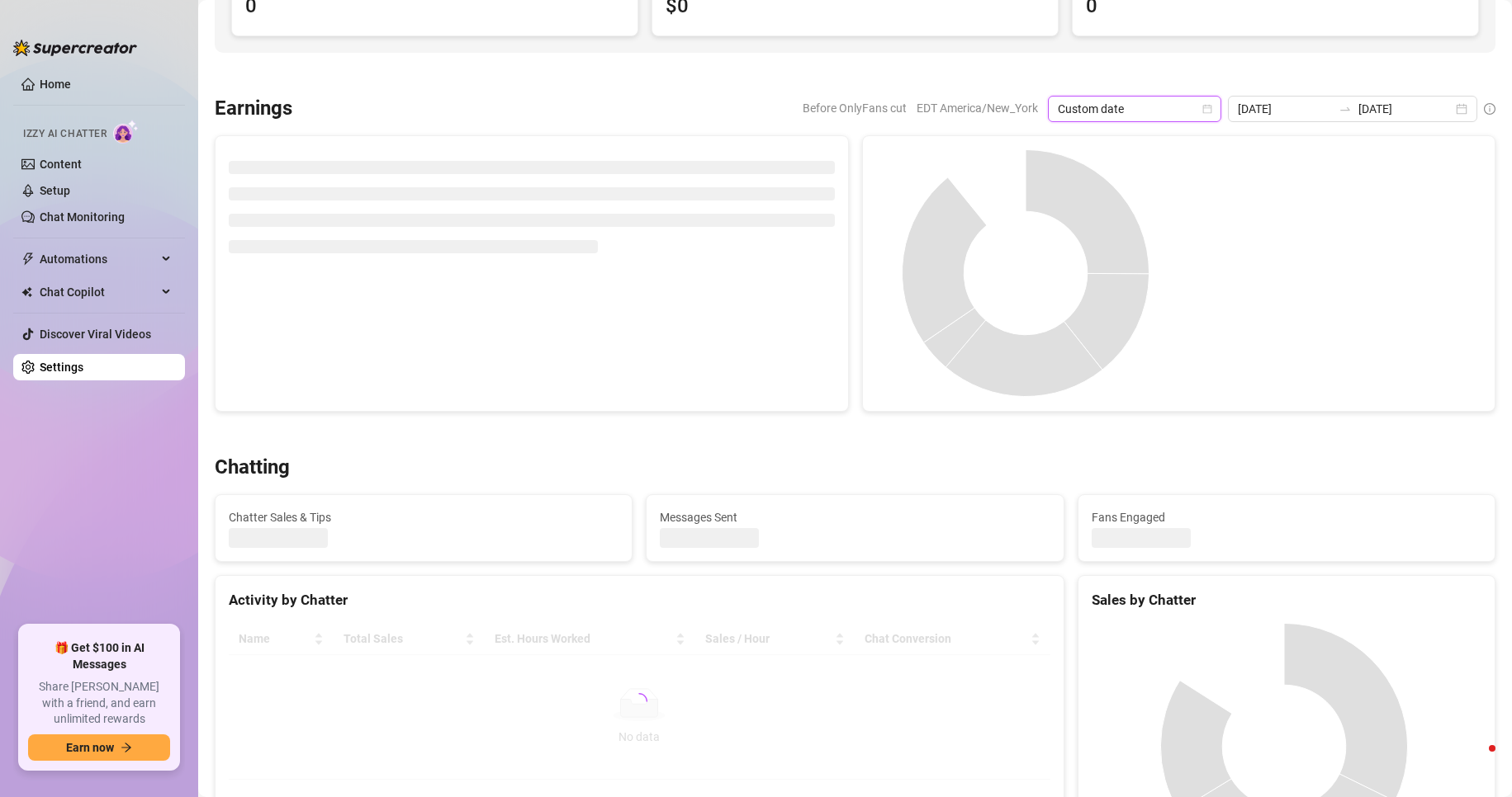
type input "[DATE]"
